Goal: Transaction & Acquisition: Purchase product/service

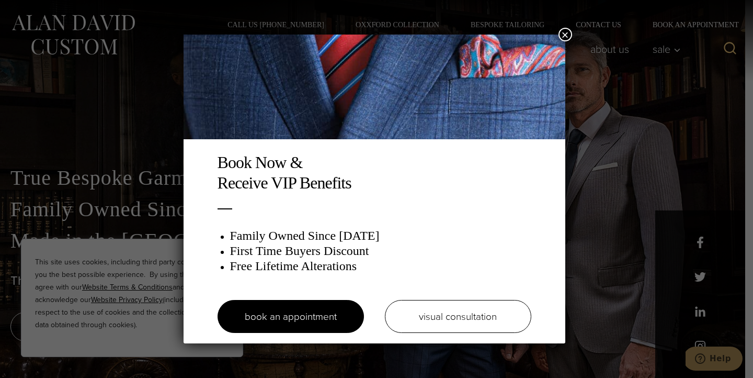
click at [566, 36] on button "×" at bounding box center [566, 35] width 14 height 14
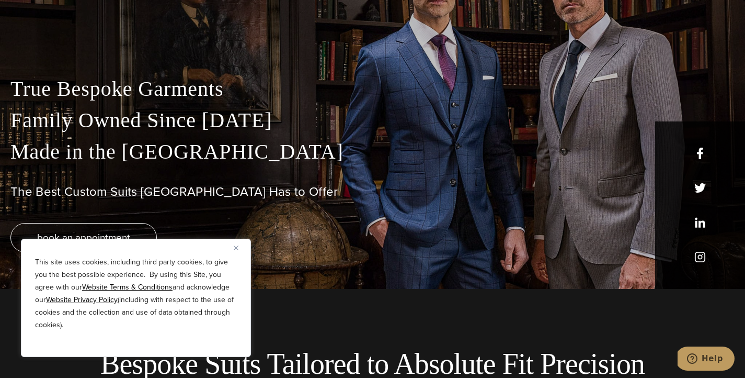
scroll to position [81, 0]
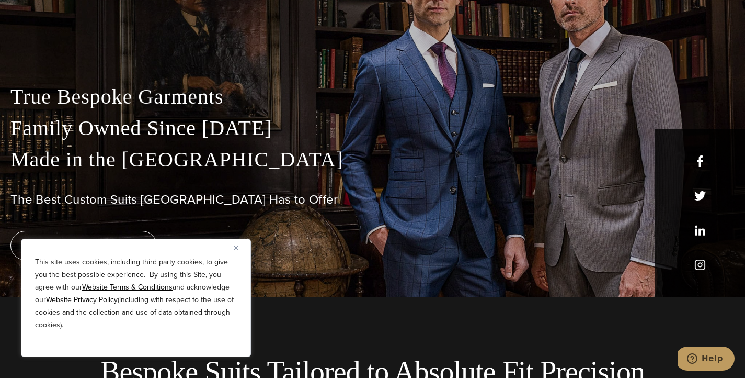
click at [235, 248] on img "Close" at bounding box center [236, 247] width 5 height 5
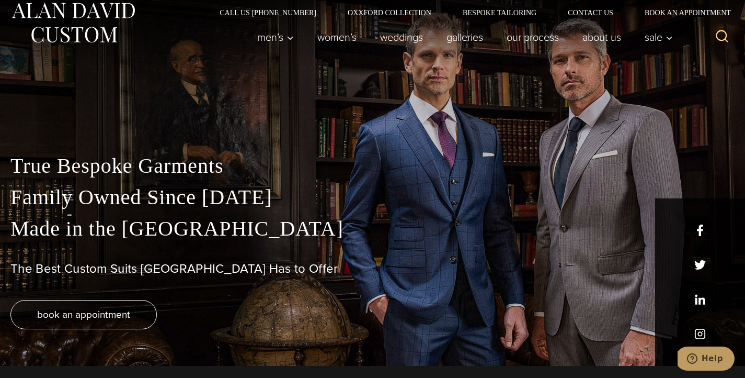
scroll to position [0, 0]
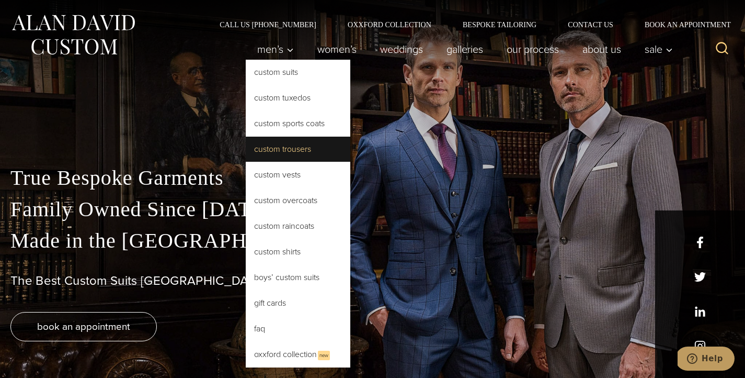
click at [283, 148] on link "Custom Trousers" at bounding box center [298, 149] width 105 height 25
